Goal: Communication & Community: Answer question/provide support

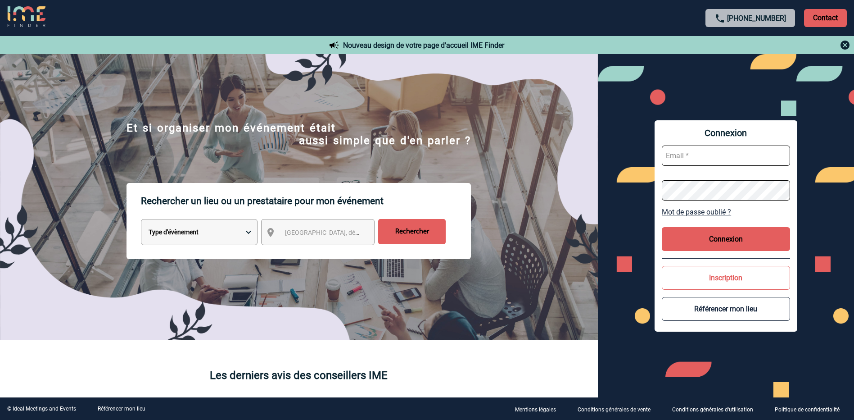
click at [730, 156] on input "text" at bounding box center [726, 155] width 128 height 20
type input "C"
type input "[EMAIL_ADDRESS][DOMAIN_NAME]"
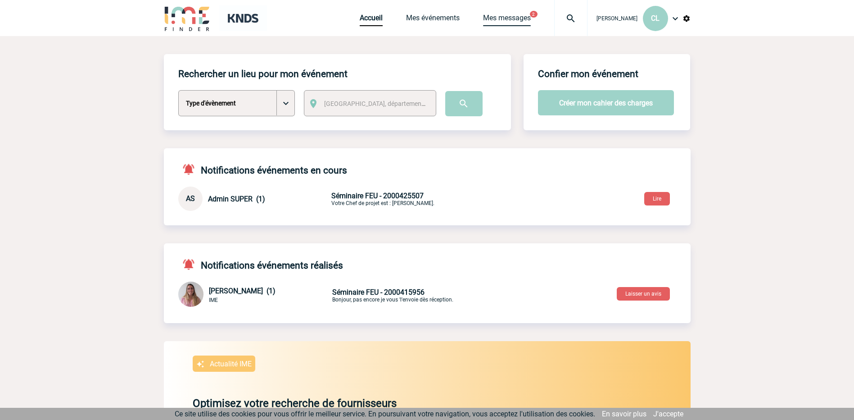
click at [511, 23] on link "Mes messages" at bounding box center [507, 20] width 48 height 13
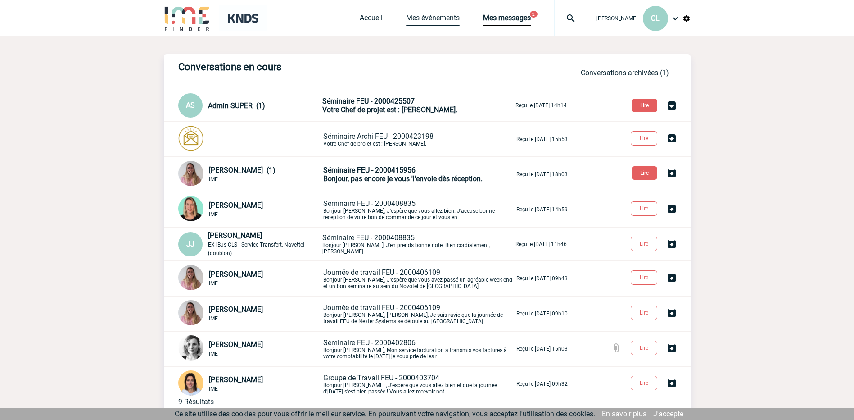
click at [437, 17] on link "Mes événements" at bounding box center [433, 20] width 54 height 13
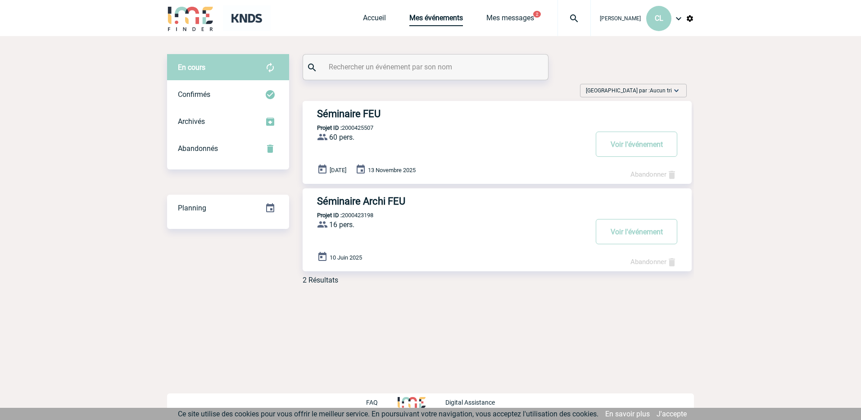
click at [438, 20] on link "Mes événements" at bounding box center [436, 20] width 54 height 13
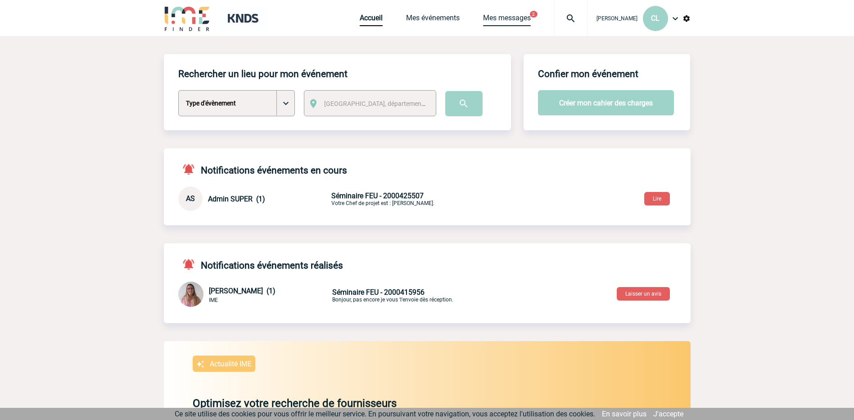
click at [512, 18] on link "Mes messages" at bounding box center [507, 20] width 48 height 13
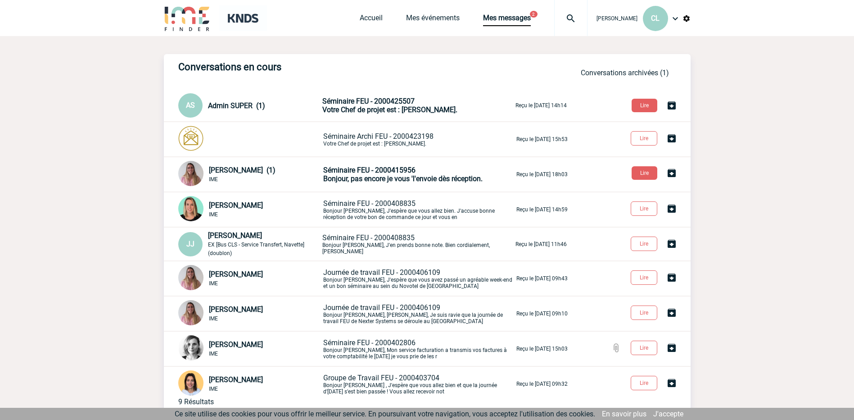
click at [406, 213] on p "Séminaire FEU - 2000408835 Bonjour [PERSON_NAME], J'espère que vous allez bien.…" at bounding box center [418, 209] width 191 height 21
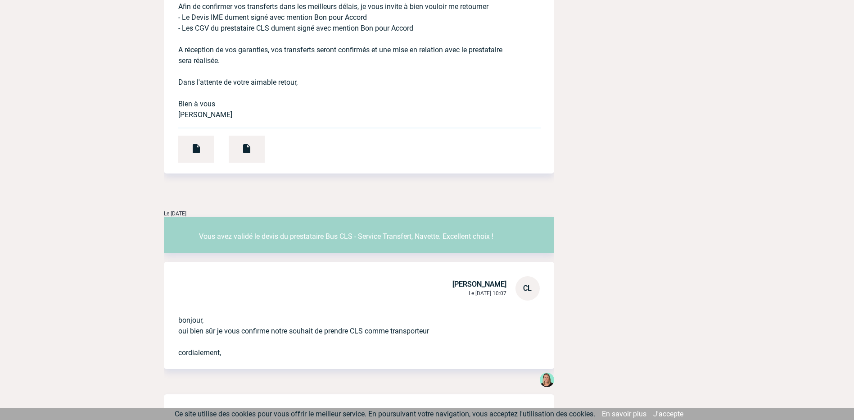
scroll to position [2162, 0]
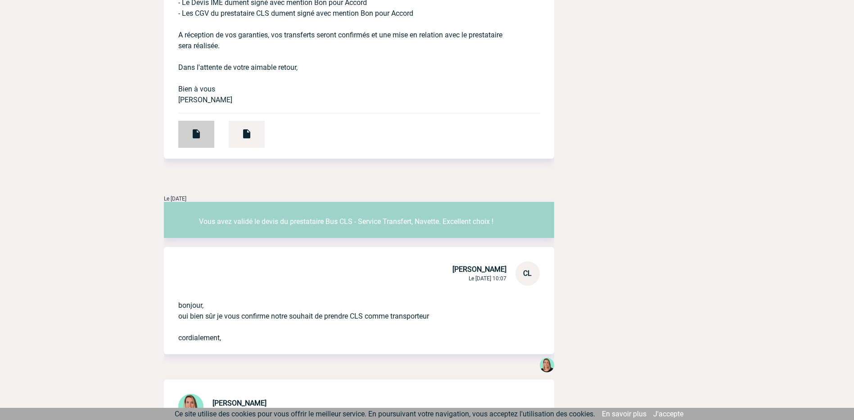
click at [208, 148] on div at bounding box center [196, 134] width 36 height 27
click at [249, 139] on img at bounding box center [246, 133] width 11 height 11
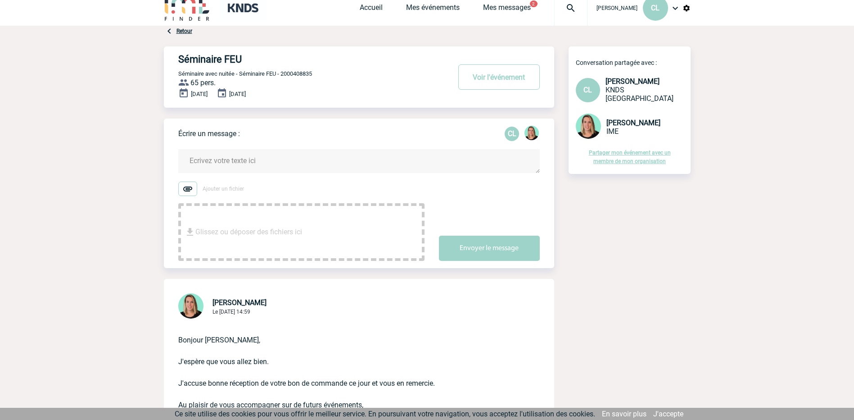
scroll to position [0, 0]
